Goal: Task Accomplishment & Management: Manage account settings

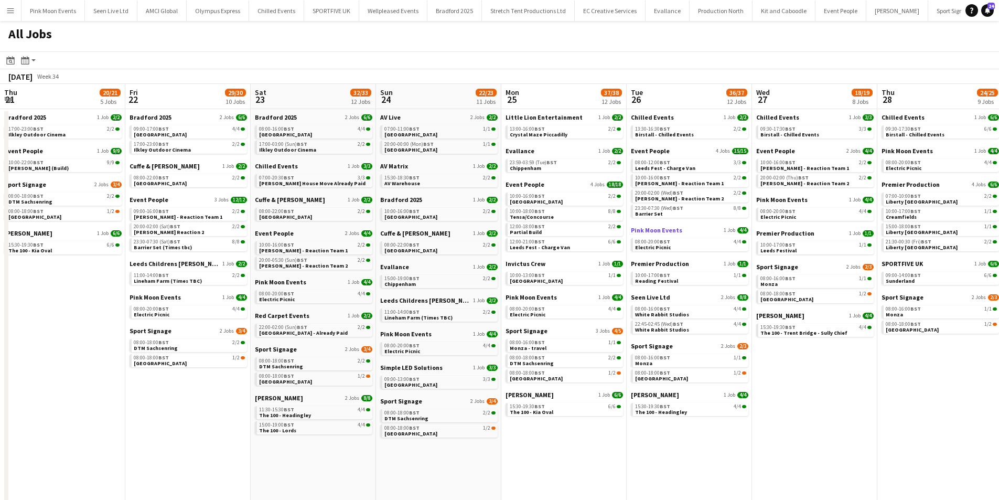
scroll to position [0, 361]
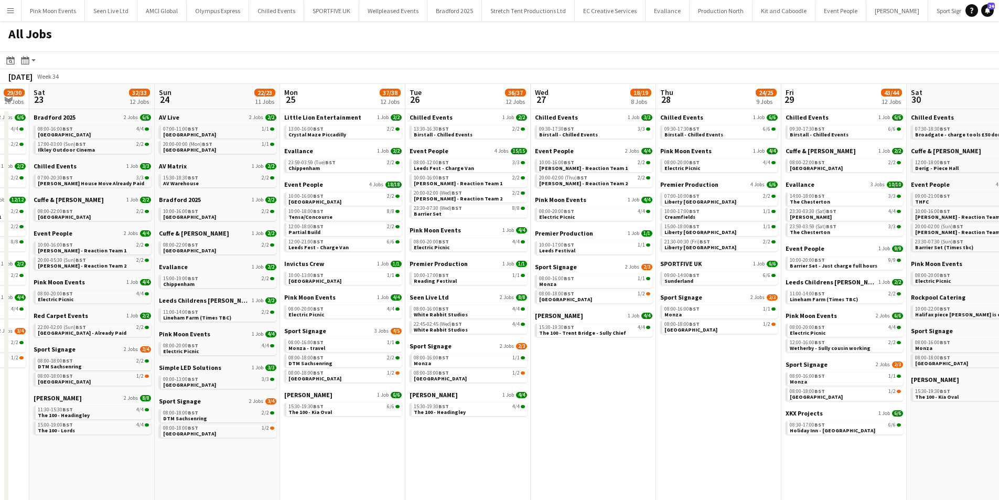
drag, startPoint x: 414, startPoint y: 438, endPoint x: 676, endPoint y: 415, distance: 263.2
click at [676, 415] on app-calendar-viewport "Thu 21 20/21 5 Jobs Fri 22 29/30 10 Jobs Sat 23 32/33 12 Jobs Sun 24 22/23 11 J…" at bounding box center [499, 322] width 999 height 477
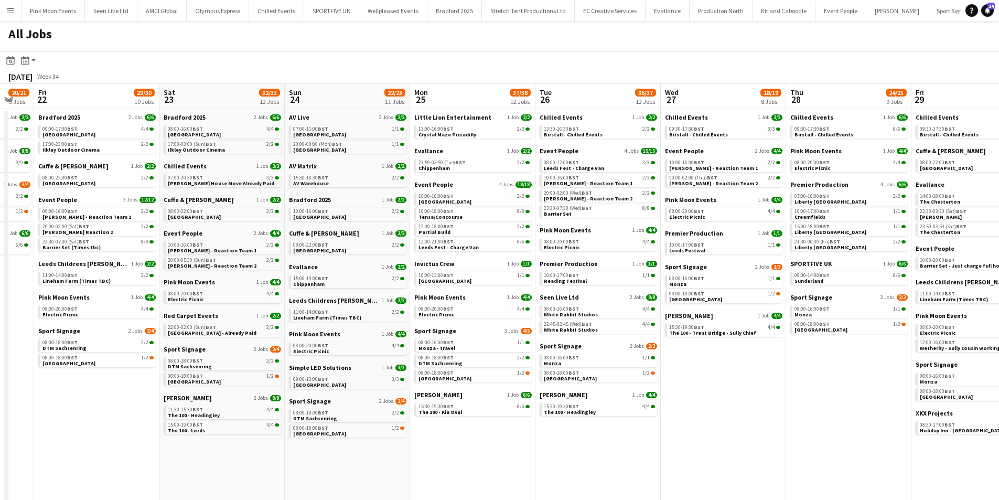
scroll to position [0, 344]
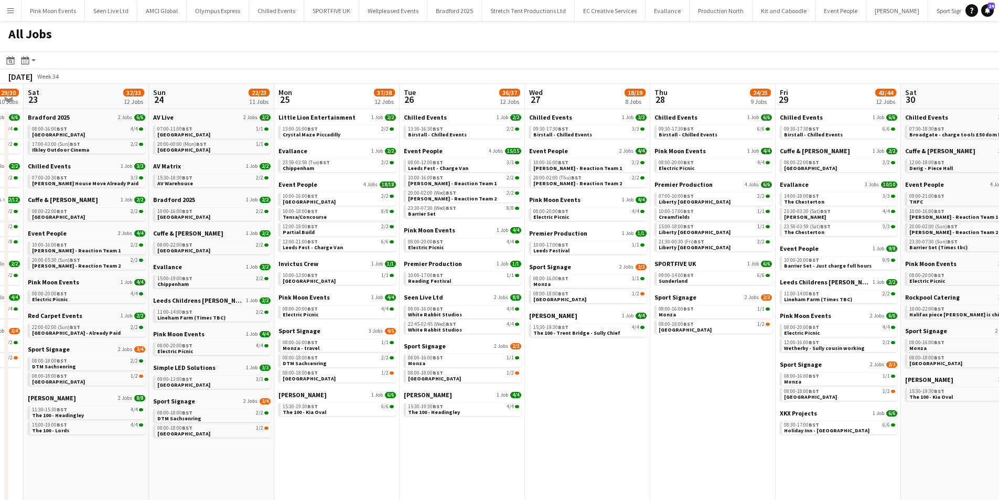
drag, startPoint x: 453, startPoint y: 406, endPoint x: 255, endPoint y: 406, distance: 198.7
click at [254, 406] on app-calendar-viewport "Wed 20 23/24 7 Jobs Thu 21 20/21 5 Jobs Fri 22 29/30 10 Jobs Sat 23 32/33 12 Jo…" at bounding box center [499, 322] width 999 height 477
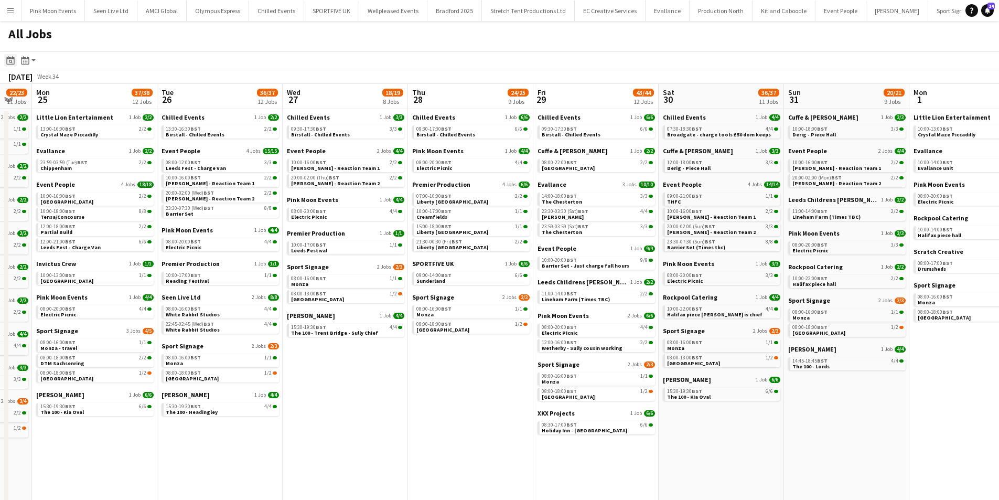
click at [12, 58] on icon at bounding box center [10, 60] width 8 height 8
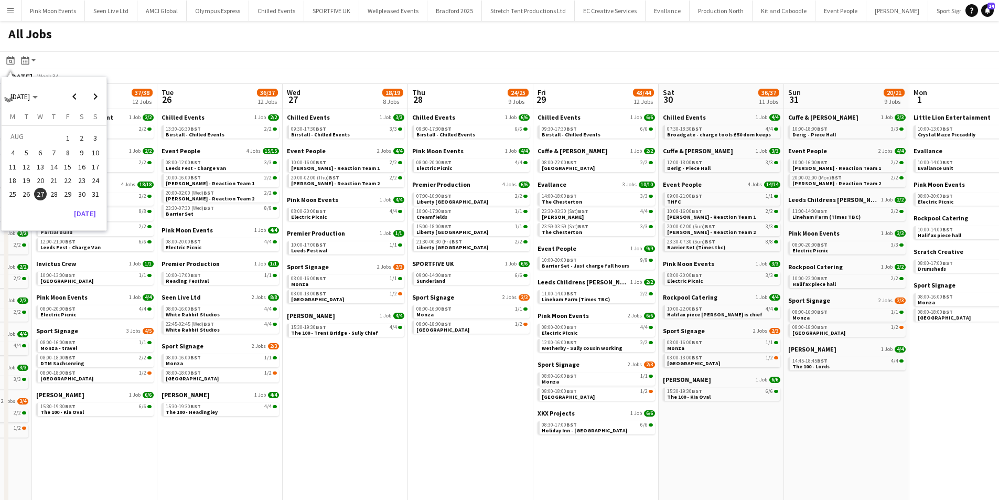
click at [37, 193] on span "27" at bounding box center [40, 194] width 13 height 13
click at [87, 100] on span "Next month" at bounding box center [95, 96] width 21 height 21
click at [74, 99] on span "Previous month" at bounding box center [74, 96] width 21 height 21
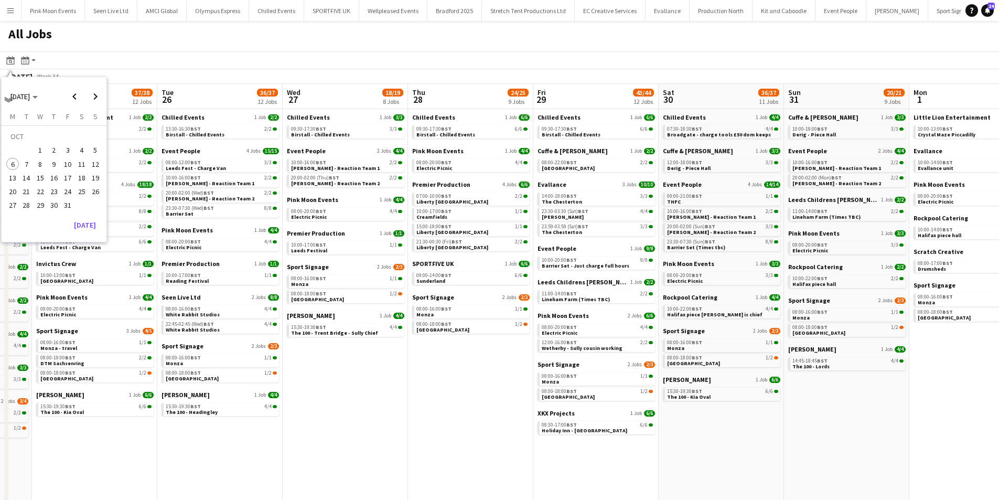
click at [79, 158] on span "11" at bounding box center [81, 164] width 13 height 13
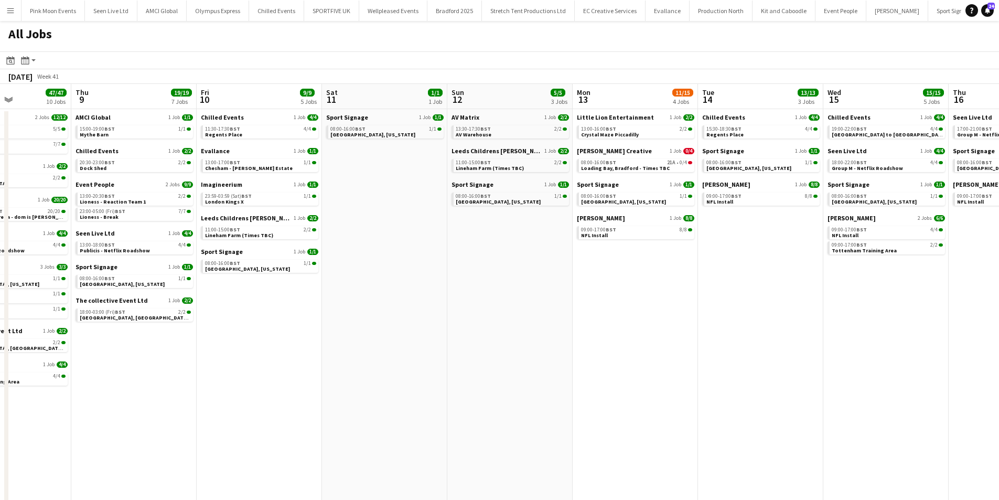
scroll to position [0, 442]
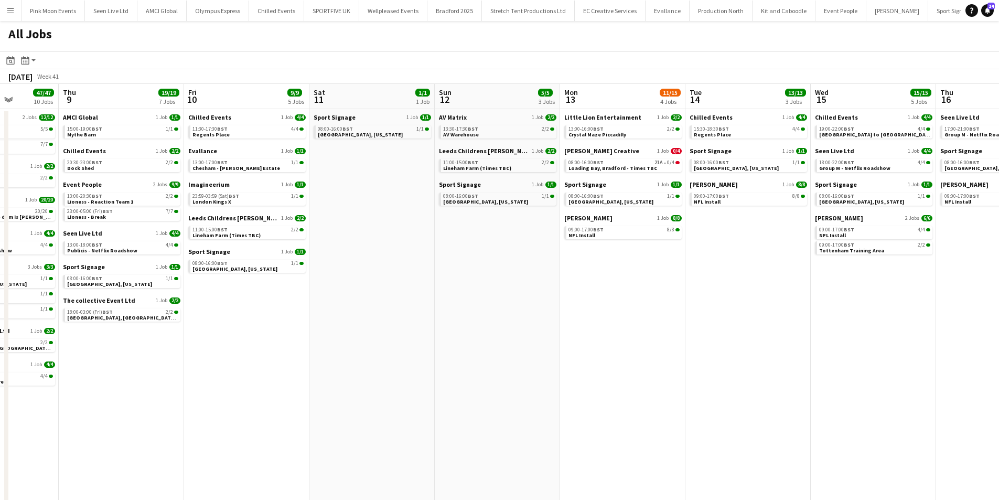
drag, startPoint x: 566, startPoint y: 325, endPoint x: 483, endPoint y: 329, distance: 82.9
click at [484, 329] on app-calendar-viewport "Sun 5 7/7 5 Jobs Mon 6 26/27 12 Jobs Tue 7 26/26 11 Jobs Wed 8 47/47 10 Jobs Th…" at bounding box center [499, 322] width 999 height 477
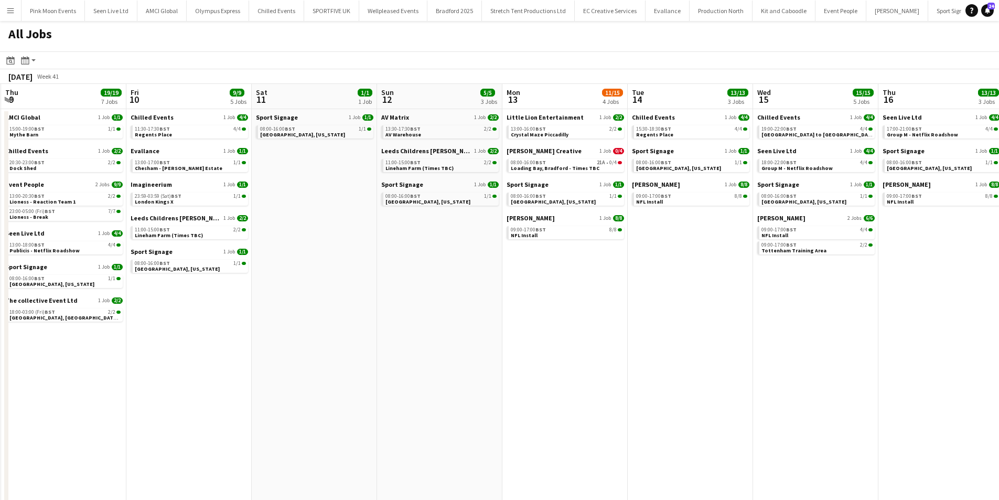
click at [614, 323] on app-all-jobs "All Jobs Date picker OCT 2025 OCT 2025 Monday M Tuesday T Wednesday W Thursday …" at bounding box center [499, 291] width 999 height 540
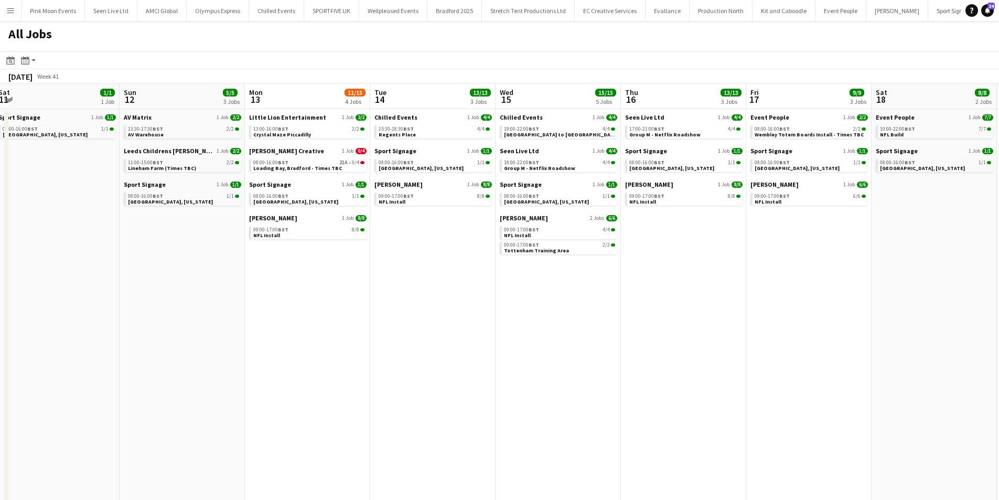
drag, startPoint x: 496, startPoint y: 326, endPoint x: 420, endPoint y: 334, distance: 77.1
click at [420, 334] on app-calendar-viewport "Tue 7 26/26 11 Jobs Wed 8 47/47 10 Jobs Thu 9 19/19 7 Jobs Fri 10 9/9 5 Jobs Sa…" at bounding box center [499, 322] width 999 height 477
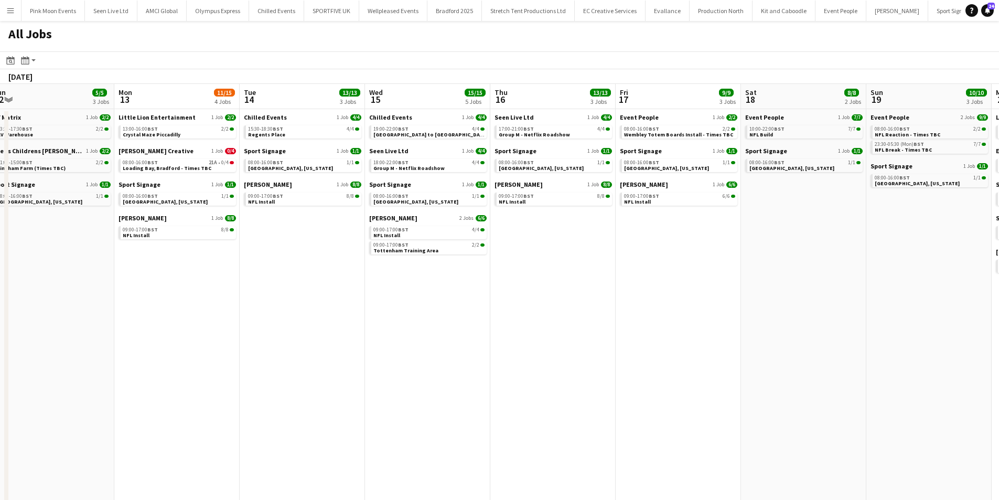
click at [326, 345] on app-all-jobs "All Jobs Date picker OCT 2025 OCT 2025 Monday M Tuesday T Wednesday W Thursday …" at bounding box center [499, 291] width 999 height 540
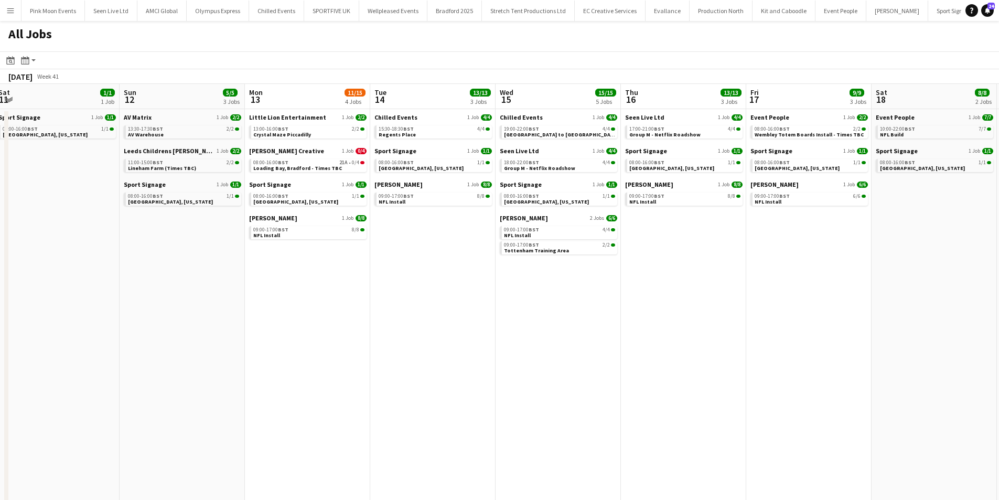
drag, startPoint x: 895, startPoint y: 327, endPoint x: 1006, endPoint y: 311, distance: 111.8
click at [998, 311] on html "Menu Boards Boards Boards All jobs Status Workforce Workforce My Workforce Recr…" at bounding box center [499, 280] width 999 height 561
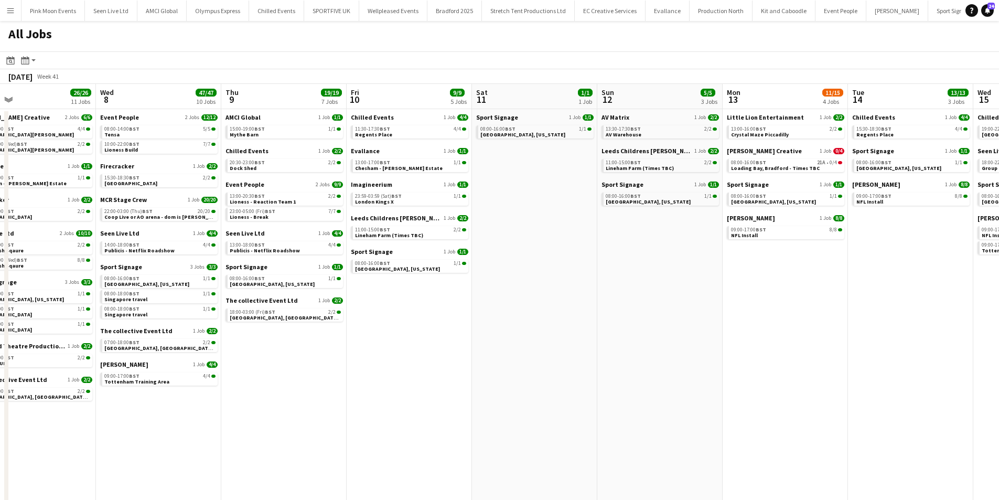
click at [849, 326] on app-calendar-viewport "Sun 5 7/7 5 Jobs Mon 6 26/27 12 Jobs Tue 7 26/26 11 Jobs Wed 8 47/47 10 Jobs Th…" at bounding box center [499, 322] width 999 height 477
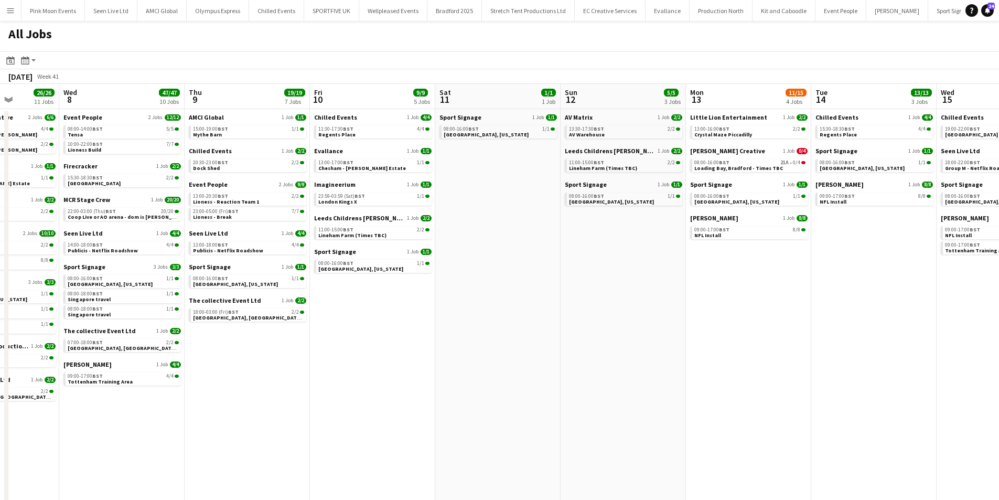
drag, startPoint x: 289, startPoint y: 343, endPoint x: 348, endPoint y: 334, distance: 59.4
click at [348, 334] on app-calendar-viewport "Sun 5 7/7 5 Jobs Mon 6 26/27 12 Jobs Tue 7 26/26 11 Jobs Wed 8 47/47 10 Jobs Th…" at bounding box center [499, 322] width 999 height 477
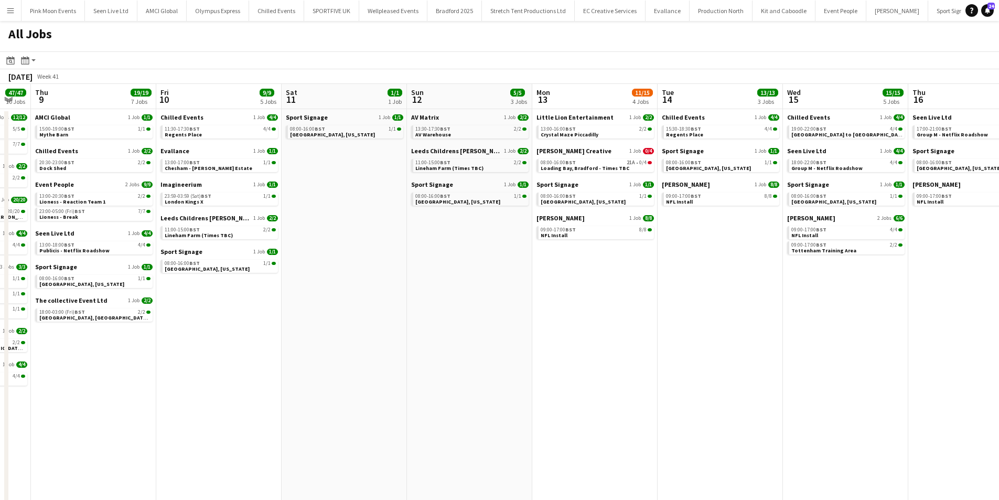
drag, startPoint x: 623, startPoint y: 410, endPoint x: 340, endPoint y: 410, distance: 283.1
click at [340, 410] on app-calendar-viewport "Mon 6 26/27 12 Jobs Tue 7 26/26 11 Jobs Wed 8 47/47 10 Jobs Thu 9 19/19 7 Jobs …" at bounding box center [499, 322] width 999 height 477
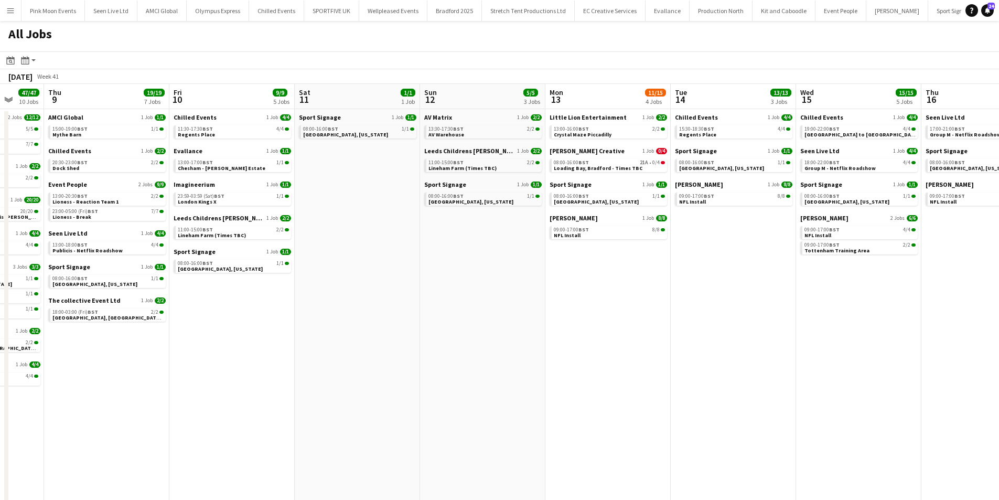
drag, startPoint x: 679, startPoint y: 383, endPoint x: 507, endPoint y: 370, distance: 172.0
click at [402, 388] on app-calendar-viewport "Mon 6 26/27 12 Jobs Tue 7 26/26 11 Jobs Wed 8 47/47 10 Jobs Thu 9 19/19 7 Jobs …" at bounding box center [499, 322] width 999 height 477
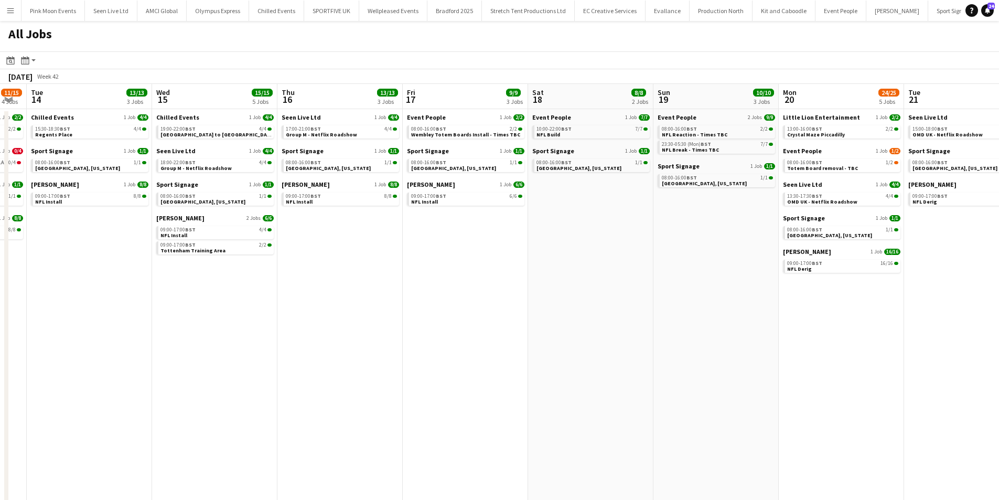
drag, startPoint x: 677, startPoint y: 364, endPoint x: 298, endPoint y: 379, distance: 378.8
click at [299, 379] on app-calendar-viewport "Fri 10 9/9 5 Jobs Sat 11 1/1 1 Job Sun 12 5/5 3 Jobs Mon 13 11/15 4 Jobs Tue 14…" at bounding box center [499, 322] width 999 height 477
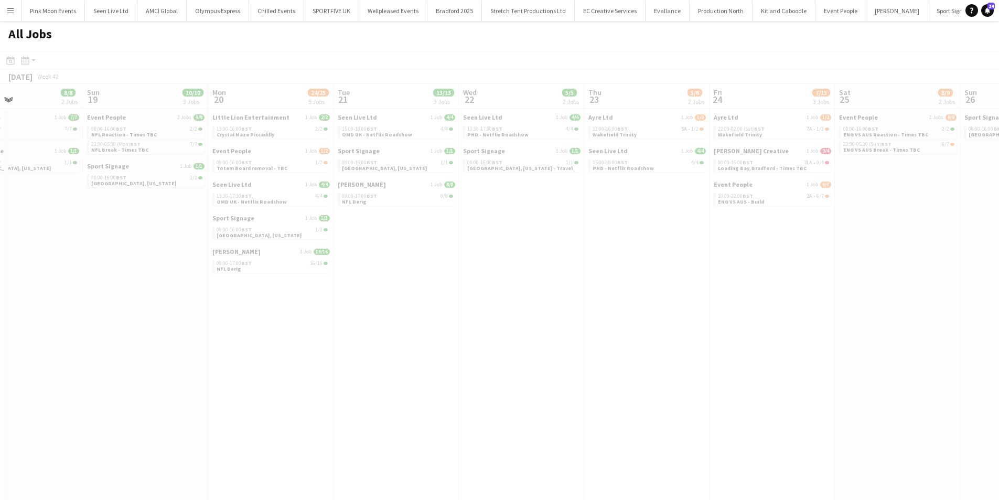
scroll to position [0, 325]
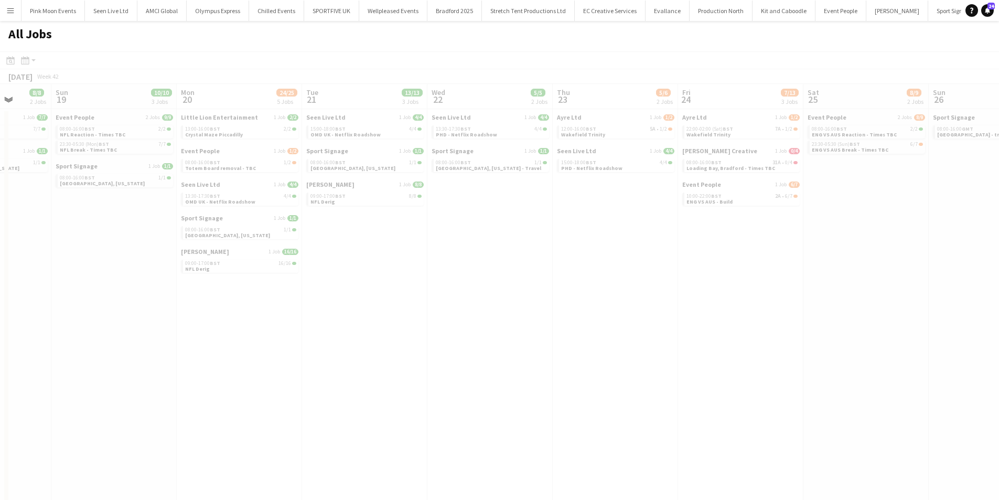
drag, startPoint x: 630, startPoint y: 379, endPoint x: 78, endPoint y: 376, distance: 551.5
click at [71, 376] on app-calendar-viewport "Thu 16 13/13 3 Jobs Fri 17 9/9 3 Jobs Sat 18 8/8 2 Jobs Sun 19 10/10 3 Jobs Mon…" at bounding box center [499, 322] width 999 height 477
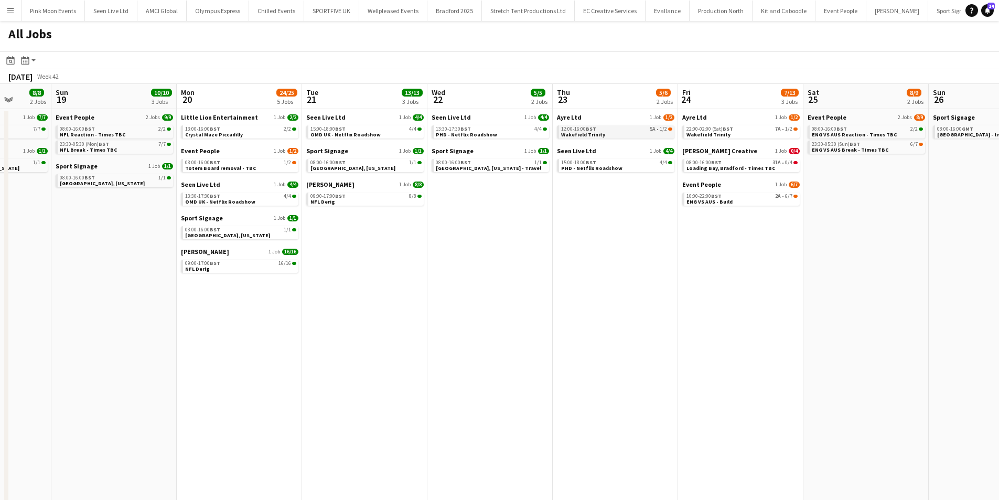
click at [597, 127] on div "12:00-16:00 BST 5A • 1/2" at bounding box center [616, 128] width 111 height 5
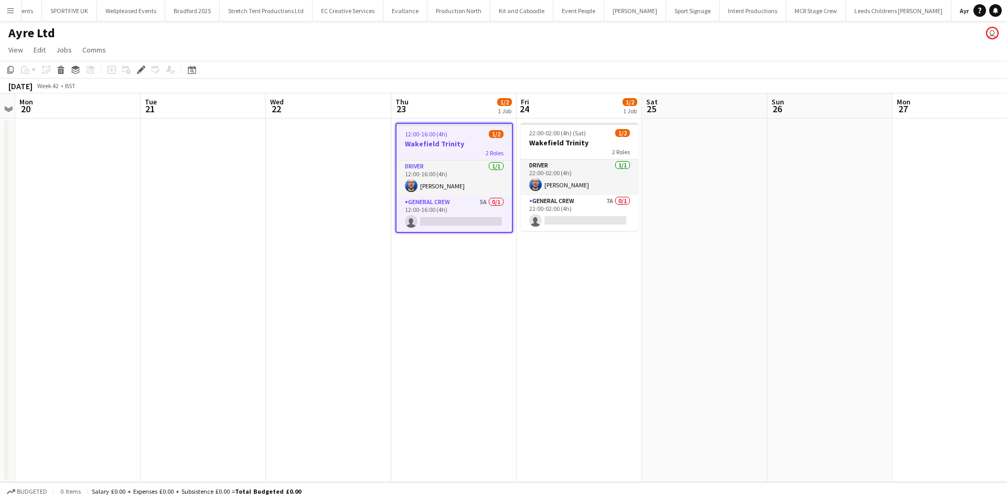
scroll to position [0, 263]
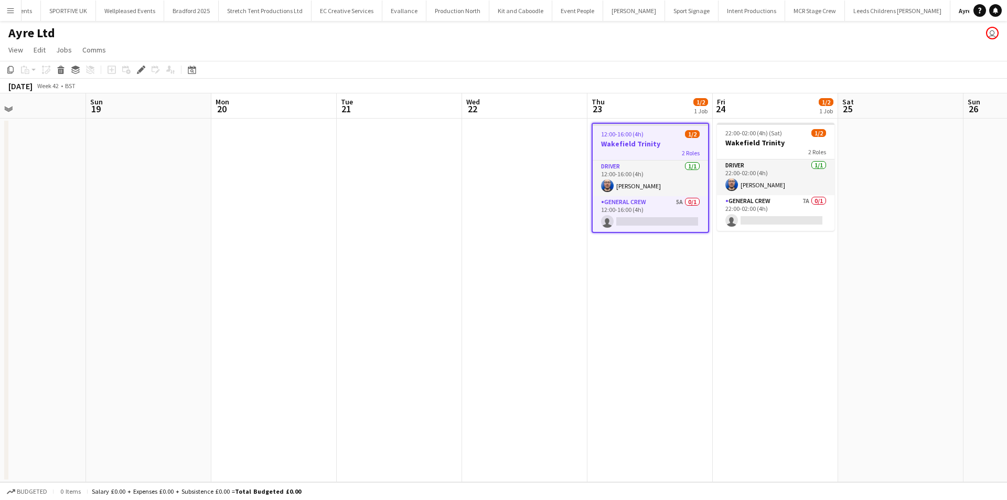
drag, startPoint x: 244, startPoint y: 308, endPoint x: 565, endPoint y: 310, distance: 321.4
click at [565, 310] on app-calendar-viewport "Thu 16 Fri 17 Sat 18 Sun 19 Mon 20 Tue 21 Wed 22 Thu 23 1/2 1 Job Fri 24 1/2 1 …" at bounding box center [503, 287] width 1007 height 388
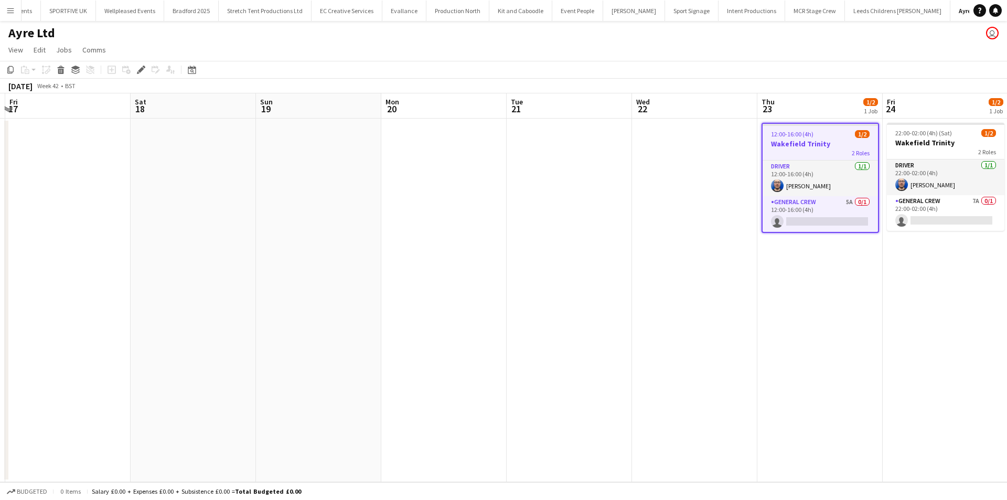
drag, startPoint x: 680, startPoint y: 309, endPoint x: 706, endPoint y: 309, distance: 26.2
click at [706, 309] on app-calendar-viewport "Wed 15 Thu 16 Fri 17 Sat 18 Sun 19 Mon 20 Tue 21 Wed 22 Thu 23 1/2 1 Job Fri 24…" at bounding box center [503, 287] width 1007 height 388
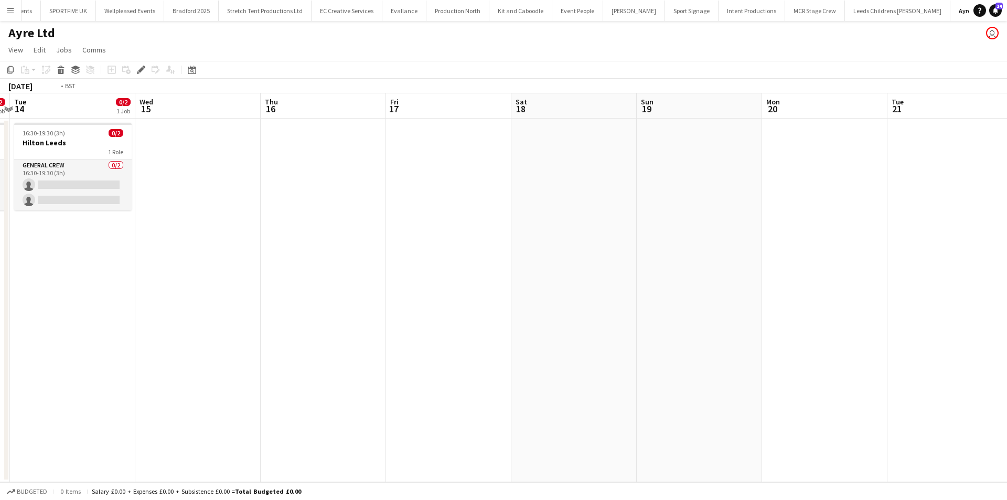
drag, startPoint x: 408, startPoint y: 307, endPoint x: 709, endPoint y: 318, distance: 301.7
click at [709, 318] on app-calendar-viewport "Sun 12 Mon 13 0/2 1 Job Tue 14 0/2 1 Job Wed 15 Thu 16 Fri 17 Sat 18 Sun 19 Mon…" at bounding box center [503, 287] width 1007 height 388
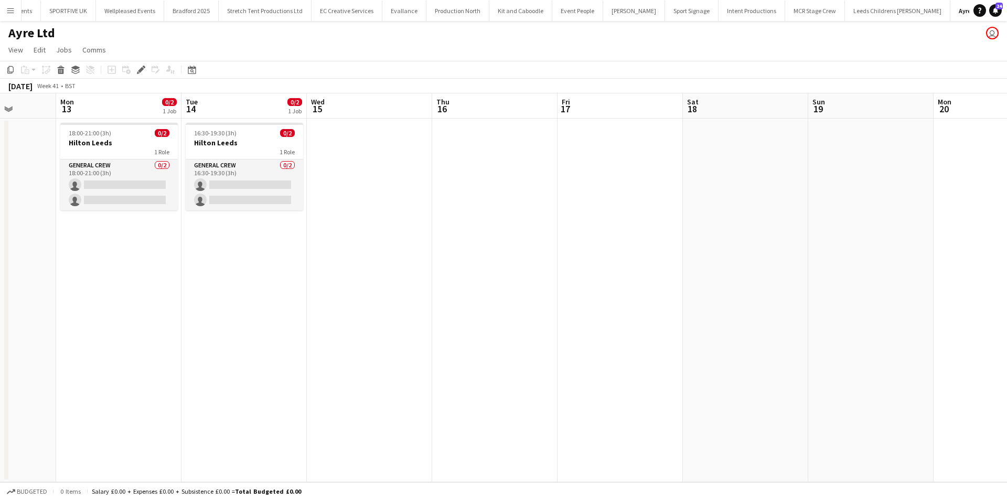
scroll to position [0, 278]
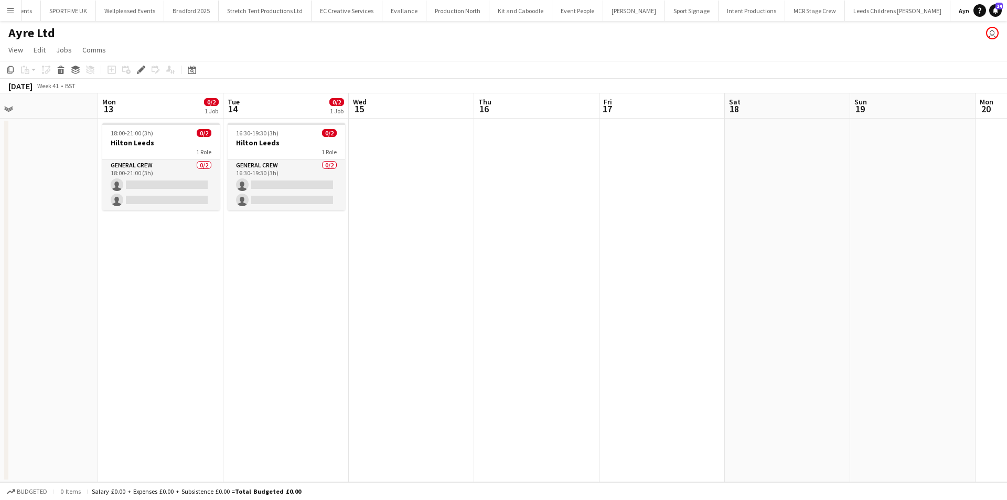
drag, startPoint x: 452, startPoint y: 374, endPoint x: 494, endPoint y: 372, distance: 42.0
click at [494, 372] on app-calendar-viewport "Fri 10 Sat 11 Sun 12 Mon 13 0/2 1 Job Tue 14 0/2 1 Job Wed 15 Thu 16 Fri 17 Sat…" at bounding box center [503, 287] width 1007 height 388
click at [169, 145] on h3 "Hilton Leeds" at bounding box center [160, 142] width 117 height 9
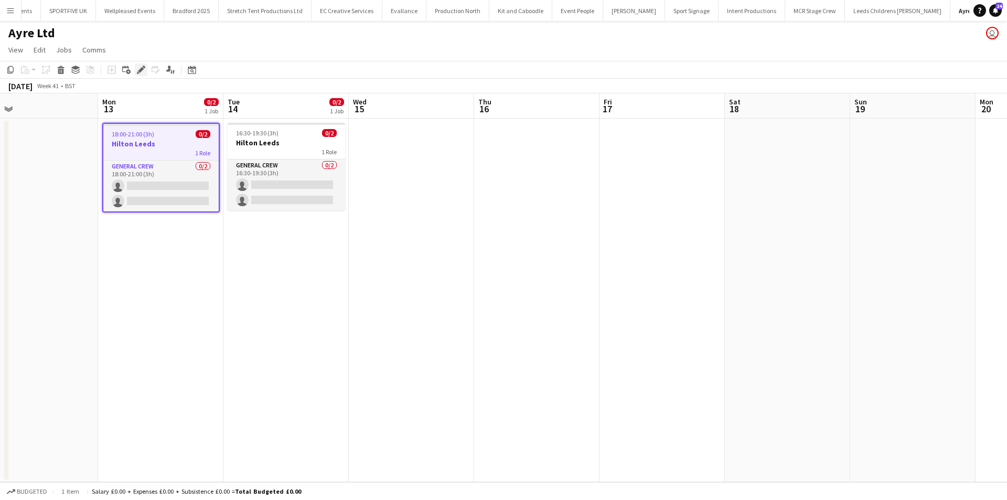
click at [144, 69] on icon "Edit" at bounding box center [141, 70] width 8 height 8
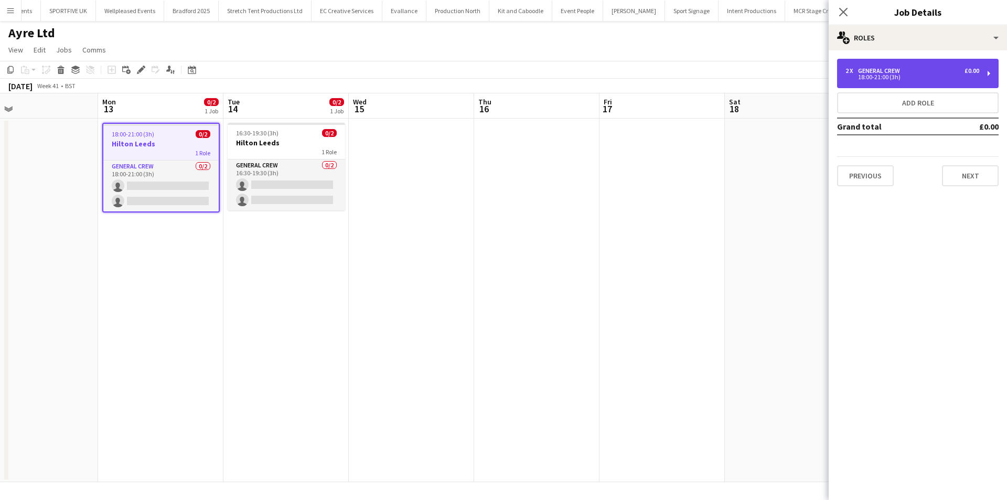
click at [877, 74] on div "18:00-21:00 (3h)" at bounding box center [912, 76] width 134 height 5
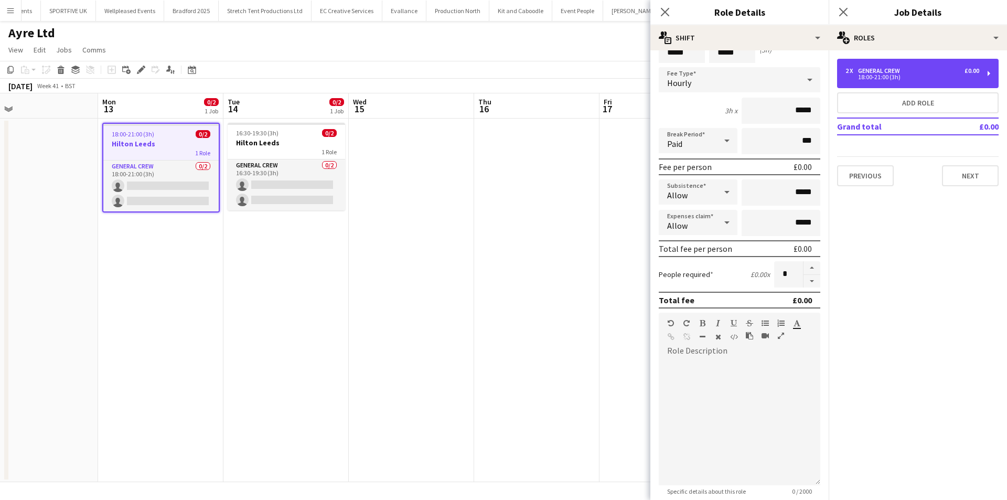
scroll to position [157, 0]
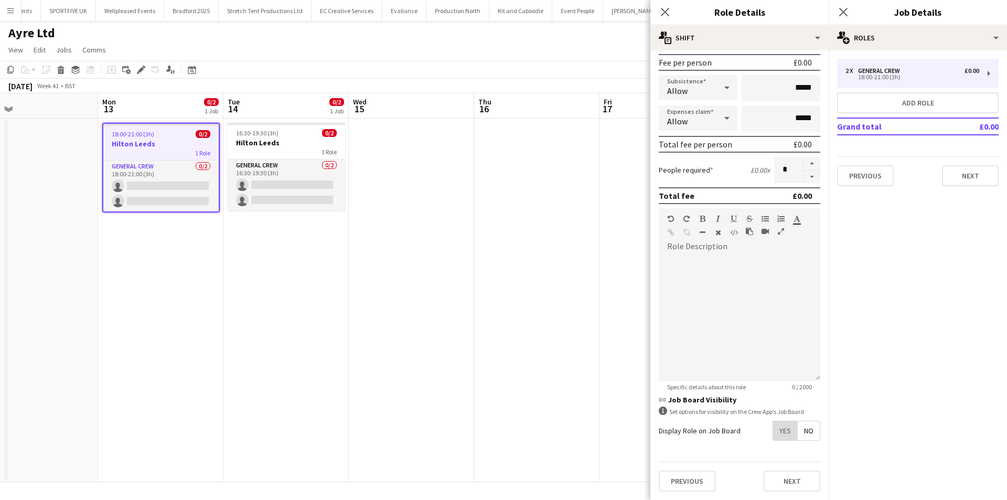
click at [776, 439] on span "Yes" at bounding box center [785, 430] width 24 height 19
click at [662, 16] on icon "Close pop-in" at bounding box center [665, 12] width 10 height 10
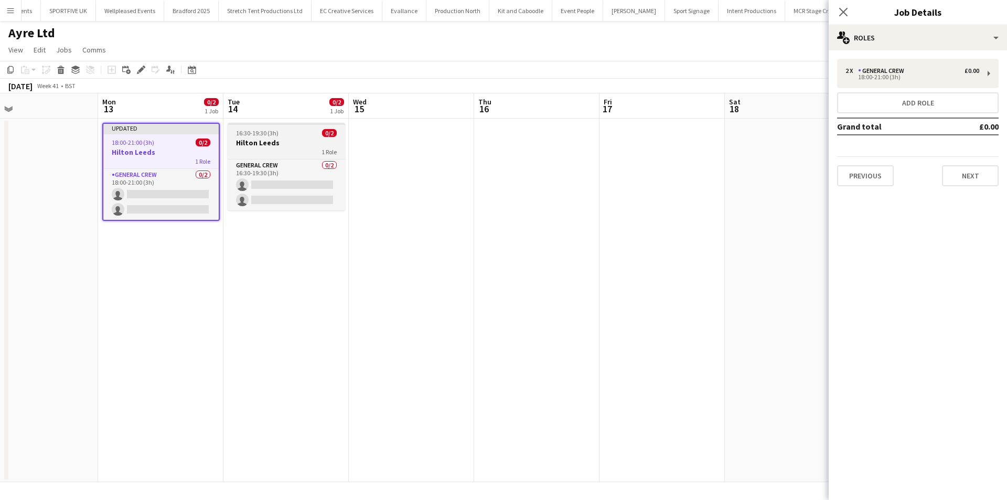
click at [276, 143] on h3 "Hilton Leeds" at bounding box center [286, 142] width 117 height 9
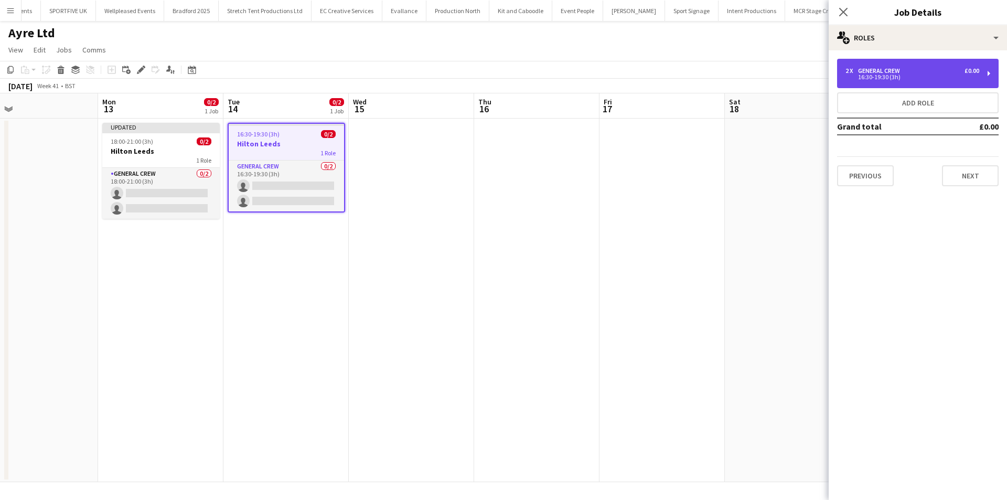
click at [865, 72] on div "General Crew" at bounding box center [881, 70] width 46 height 7
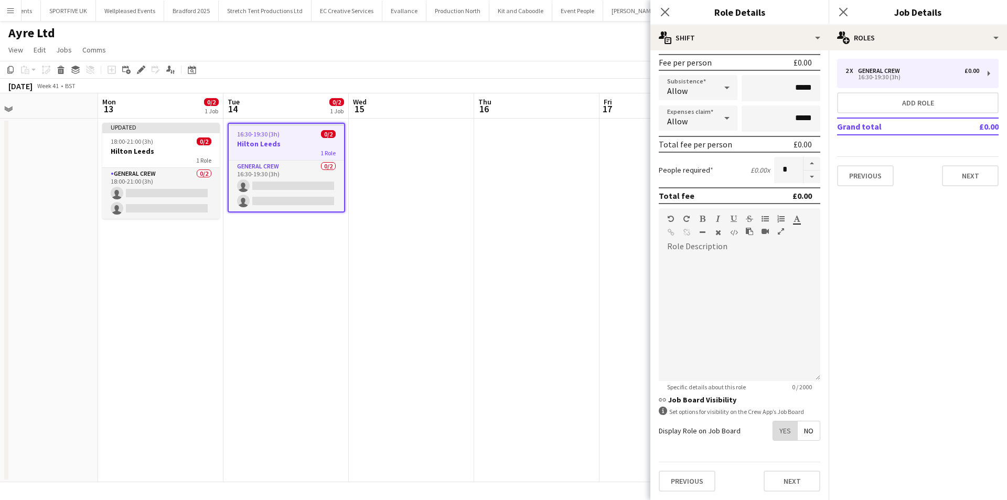
click at [773, 427] on span "Yes" at bounding box center [785, 430] width 24 height 19
click at [662, 12] on icon "Close pop-in" at bounding box center [665, 12] width 10 height 10
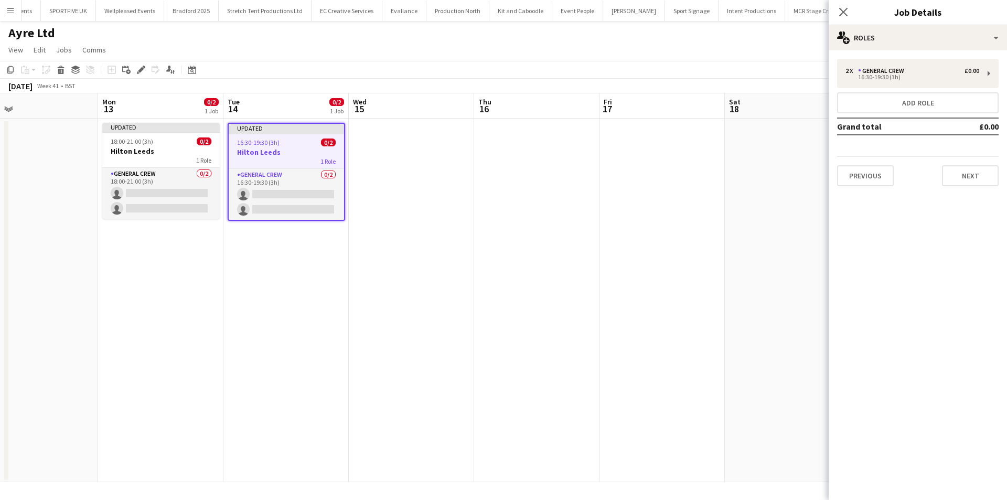
click at [981, 187] on div "2 x General Crew £0.00 16:30-19:30 (3h) Add role Grand total £0.00 Previous Next" at bounding box center [917, 122] width 178 height 144
click at [981, 179] on button "Next" at bounding box center [970, 175] width 57 height 21
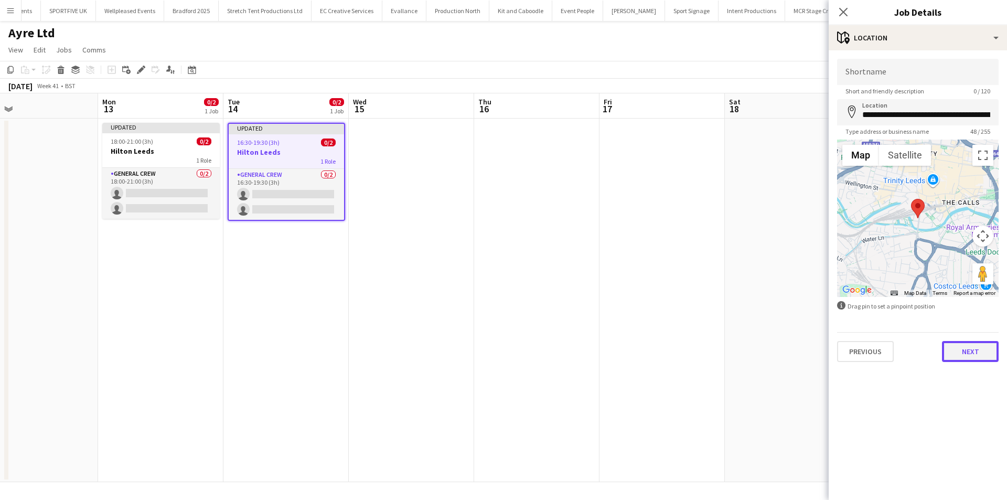
click at [960, 344] on button "Next" at bounding box center [970, 351] width 57 height 21
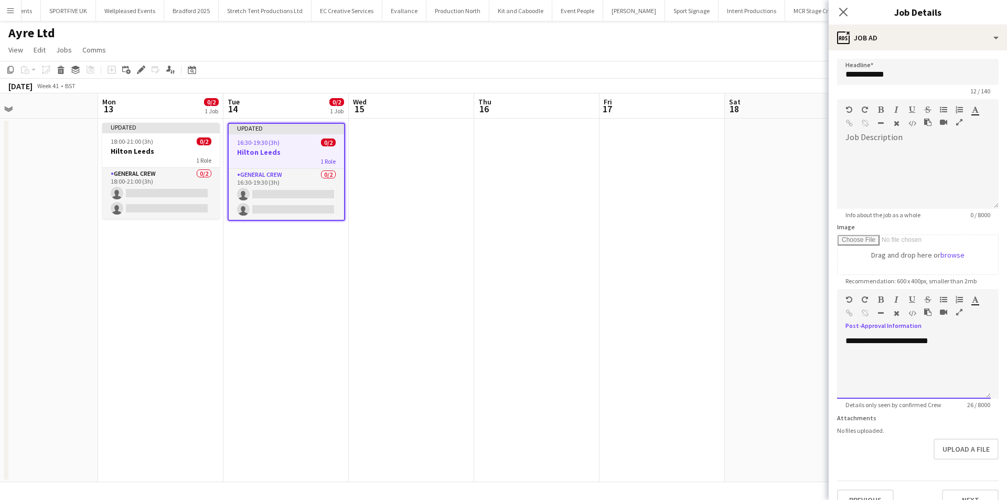
click at [847, 342] on div "**********" at bounding box center [914, 367] width 154 height 63
click at [136, 144] on span "18:00-21:00 (3h)" at bounding box center [132, 141] width 42 height 8
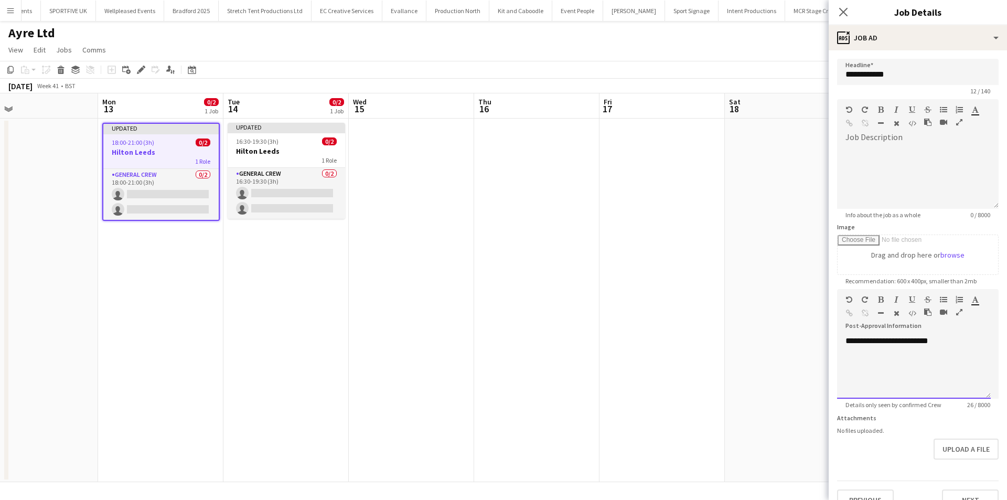
click at [841, 340] on div "**********" at bounding box center [914, 367] width 154 height 63
click at [846, 10] on icon at bounding box center [843, 12] width 10 height 10
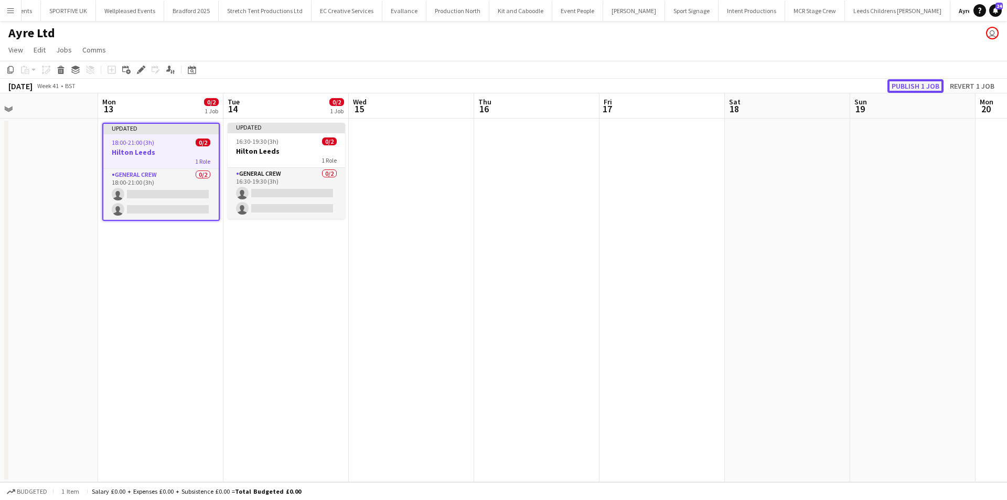
click at [901, 81] on button "Publish 1 job" at bounding box center [915, 86] width 56 height 14
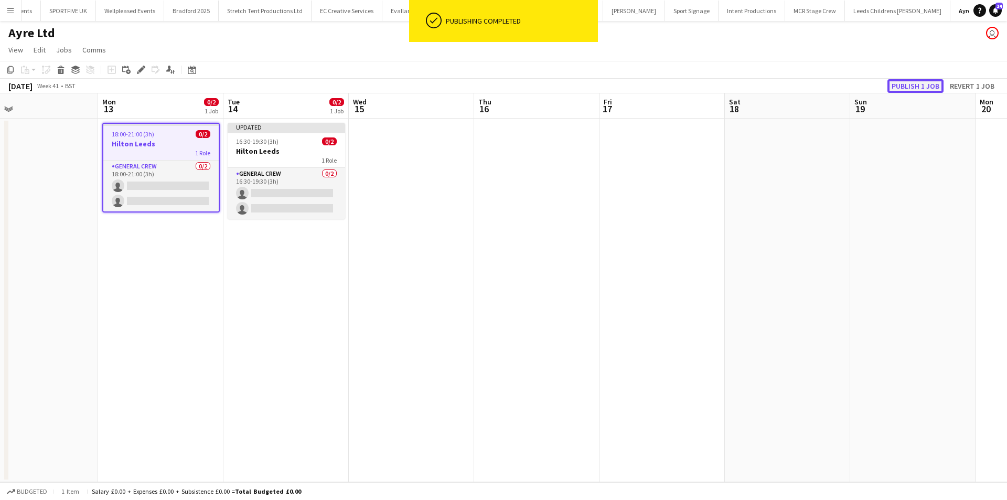
click at [901, 81] on button "Publish 1 job" at bounding box center [915, 86] width 56 height 14
